Goal: Use online tool/utility: Utilize a website feature to perform a specific function

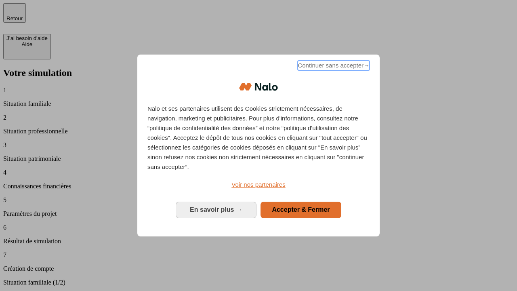
click at [333, 67] on span "Continuer sans accepter →" at bounding box center [334, 66] width 72 height 10
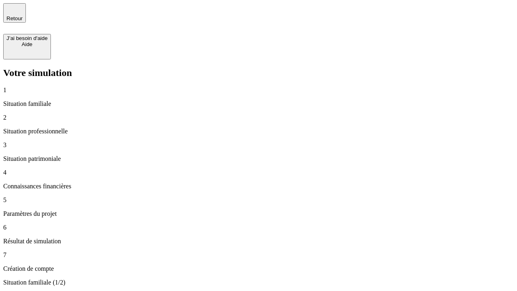
type input "30 000"
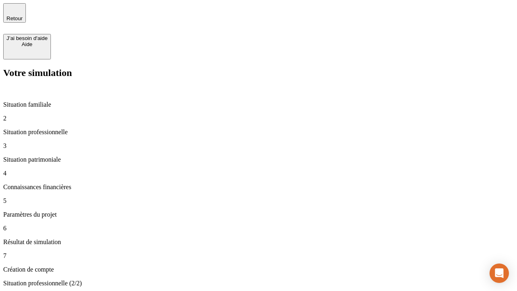
type input "1 000"
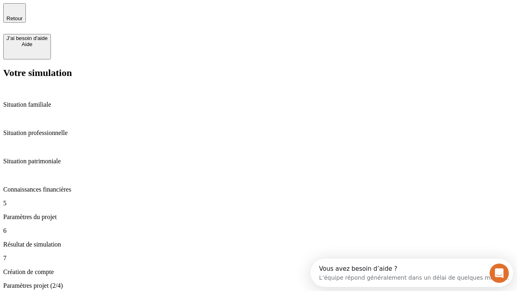
type input "65"
type input "5 000"
type input "640"
